Goal: Navigation & Orientation: Find specific page/section

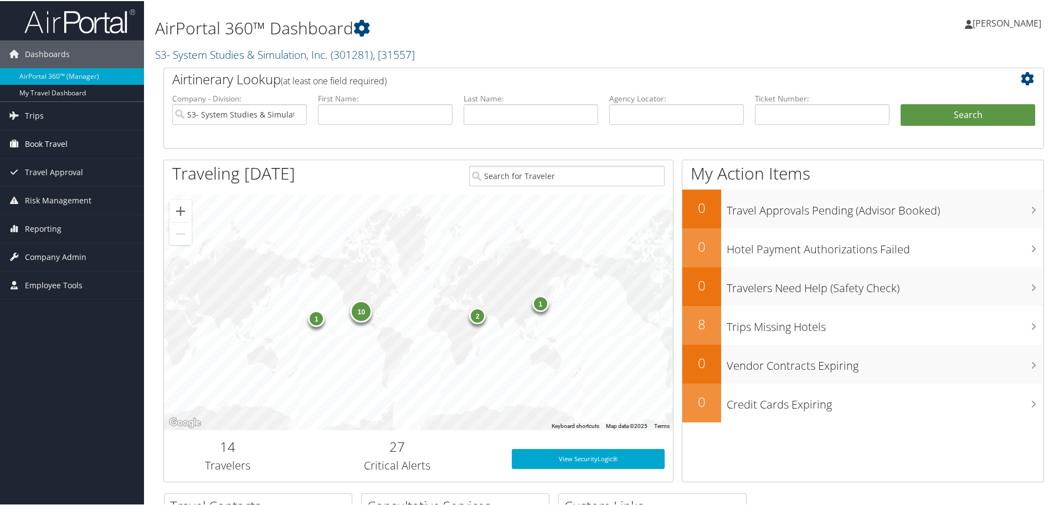
click at [44, 139] on span "Book Travel" at bounding box center [46, 143] width 43 height 28
click at [52, 116] on link "Trips" at bounding box center [72, 115] width 144 height 28
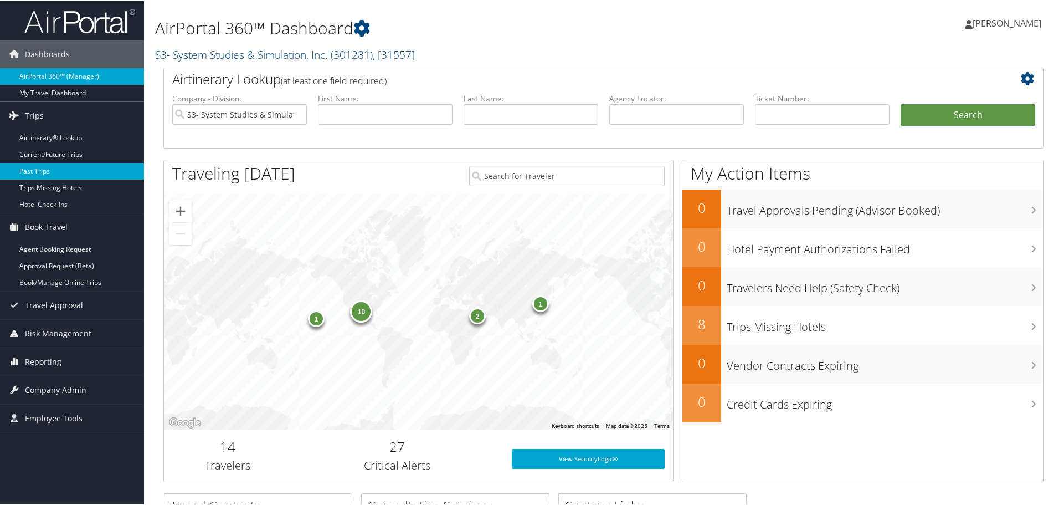
click at [51, 166] on link "Past Trips" at bounding box center [72, 170] width 144 height 17
